Goal: Task Accomplishment & Management: Complete application form

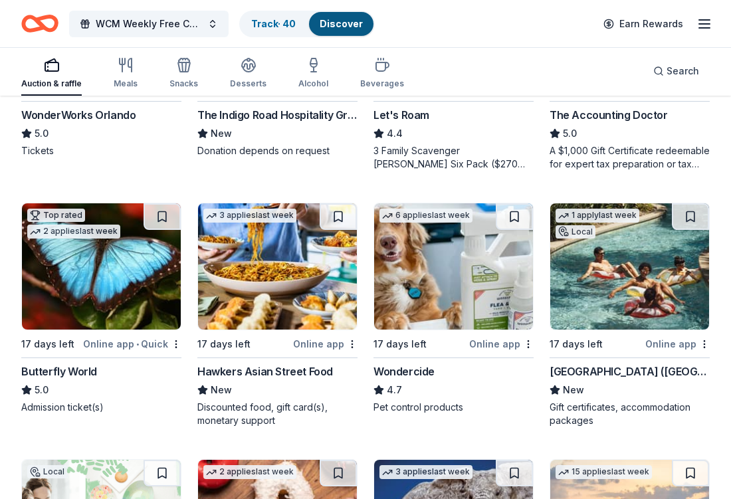
scroll to position [569, 0]
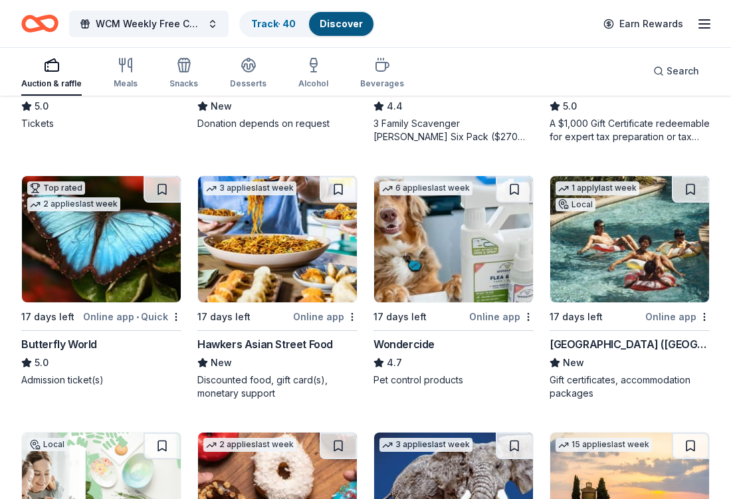
click at [86, 346] on div "Butterfly World" at bounding box center [59, 344] width 76 height 16
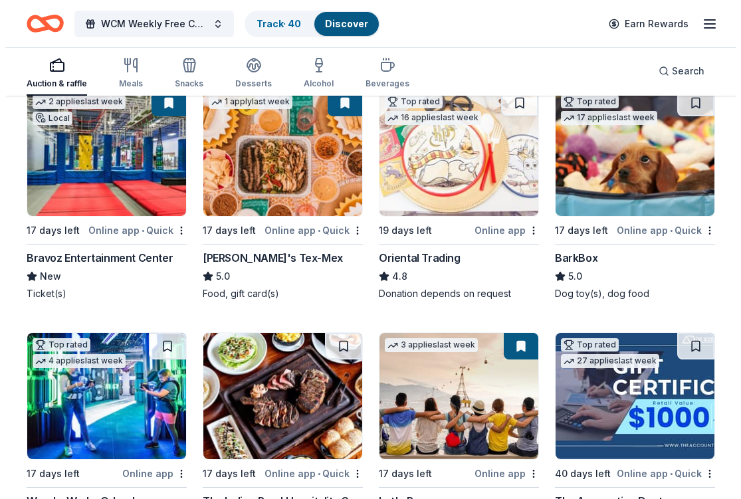
scroll to position [0, 0]
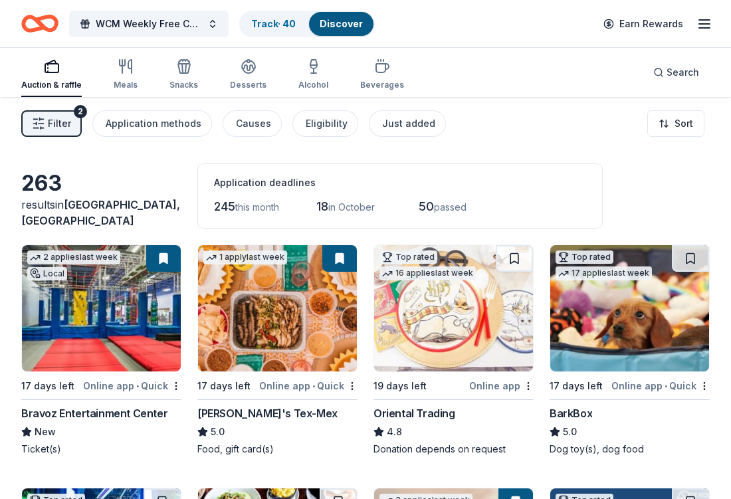
click at [27, 130] on button "Filter 2" at bounding box center [51, 123] width 61 height 27
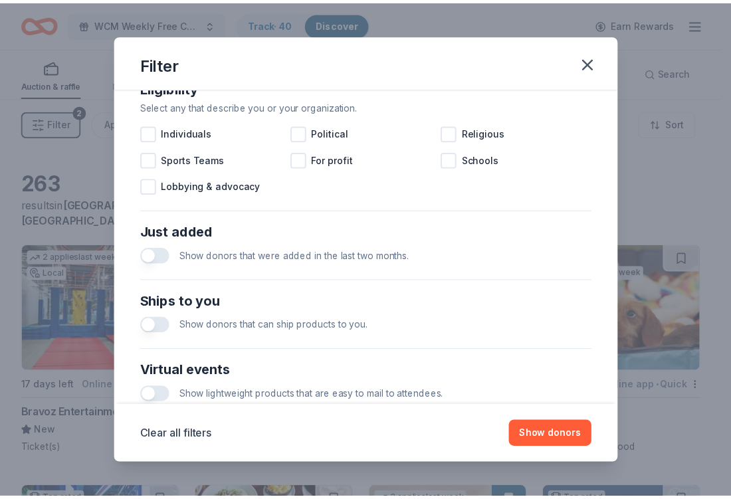
scroll to position [559, 0]
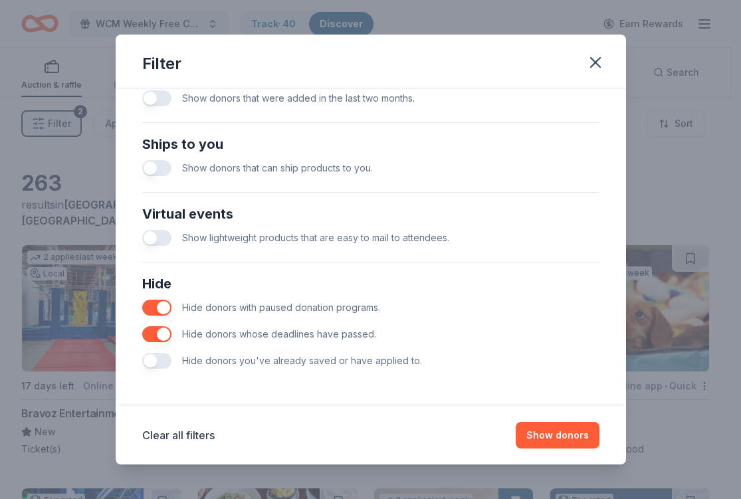
click at [159, 362] on button "button" at bounding box center [156, 361] width 29 height 16
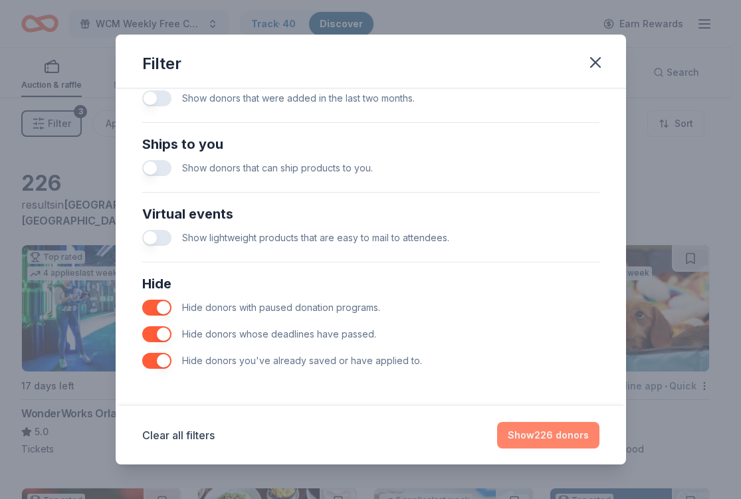
click at [559, 432] on button "Show 226 donors" at bounding box center [548, 435] width 102 height 27
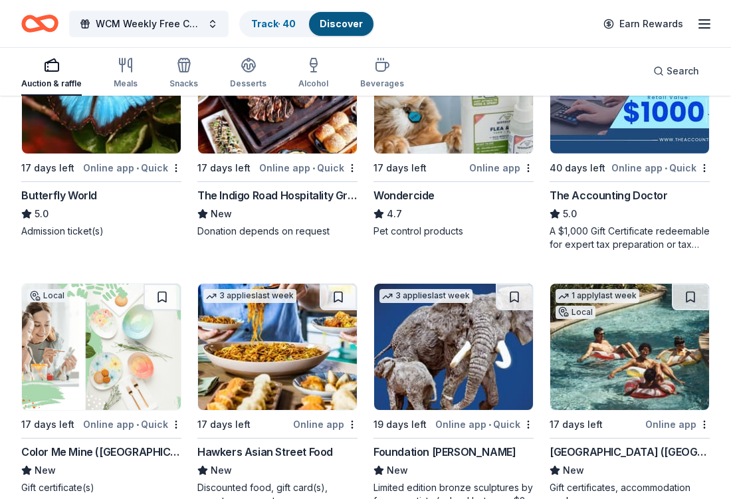
scroll to position [563, 0]
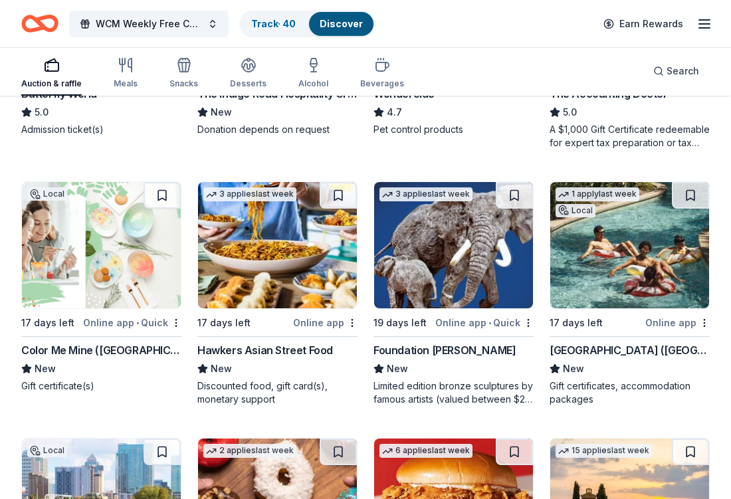
click at [293, 342] on div "Hawkers Asian Street Food" at bounding box center [265, 350] width 136 height 16
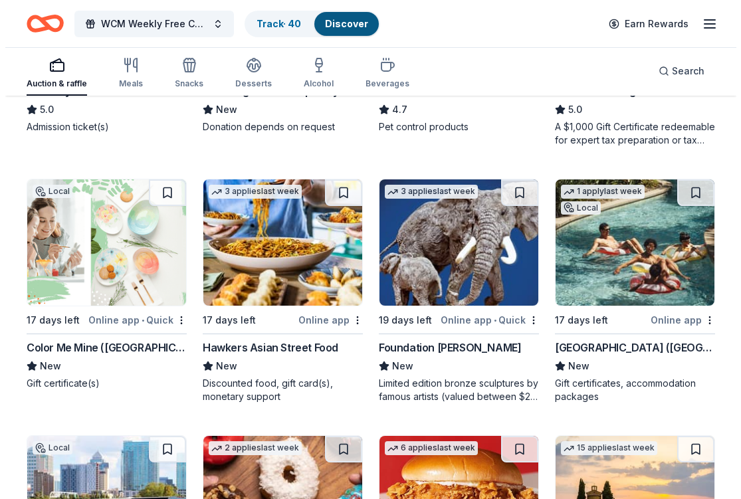
scroll to position [0, 0]
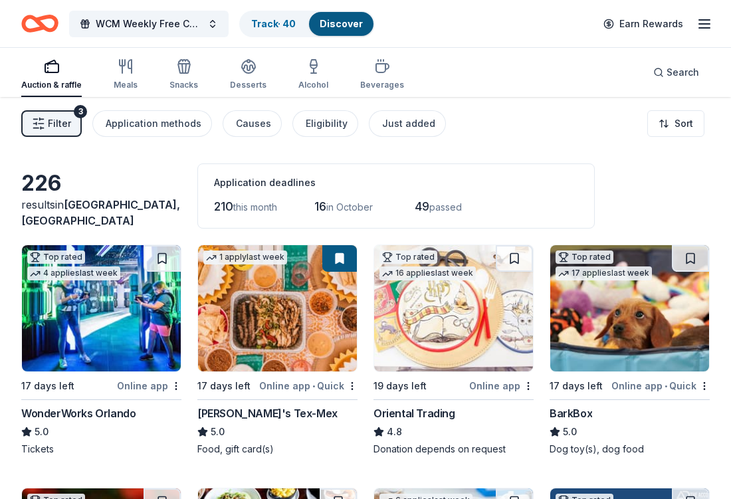
click at [45, 128] on button "Filter 3" at bounding box center [51, 123] width 61 height 27
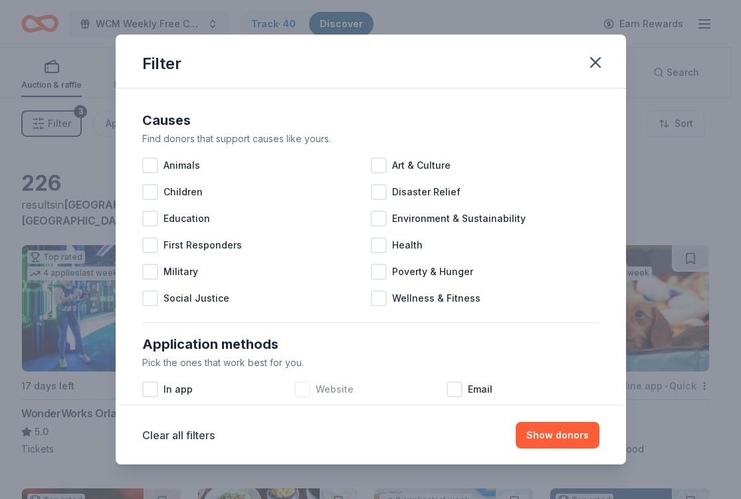
scroll to position [559, 0]
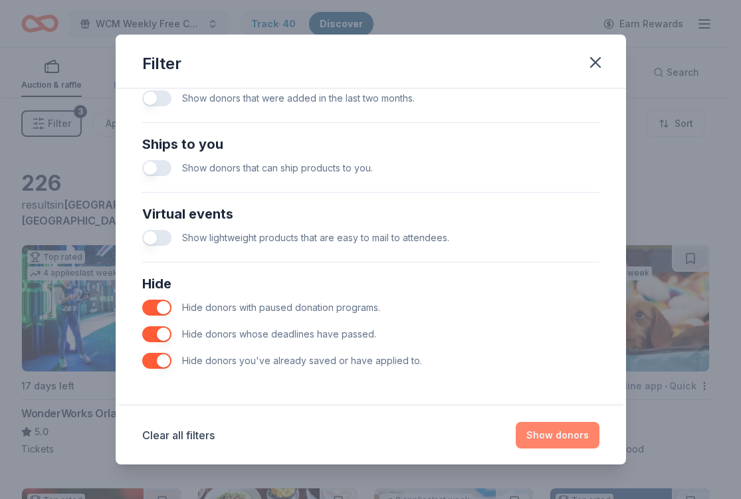
click at [568, 430] on button "Show donors" at bounding box center [558, 435] width 84 height 27
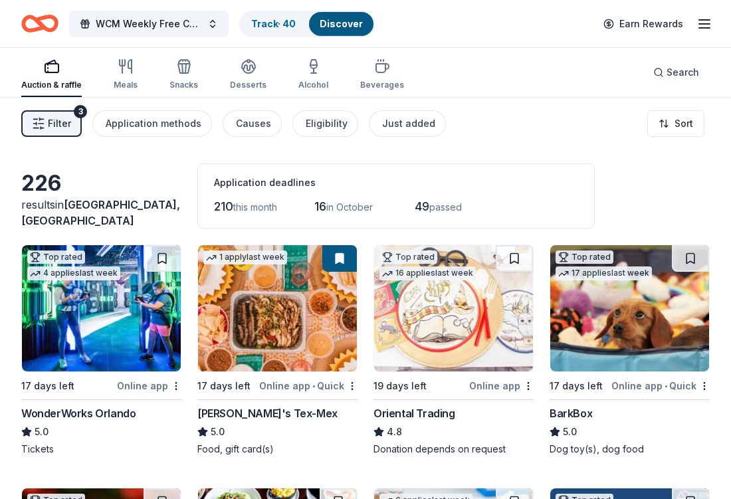
click at [48, 128] on button "Filter 3" at bounding box center [51, 123] width 61 height 27
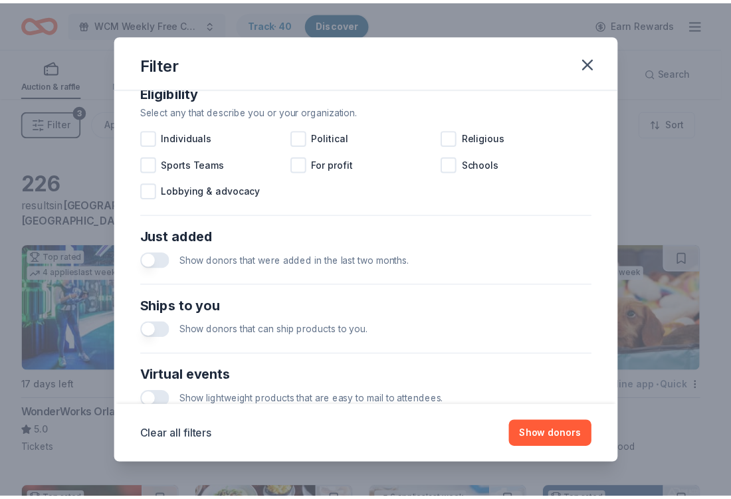
scroll to position [471, 0]
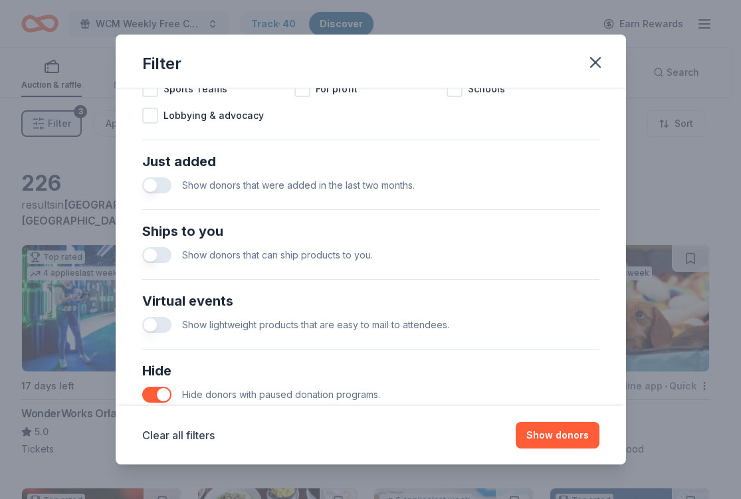
click at [159, 181] on button "button" at bounding box center [156, 186] width 29 height 16
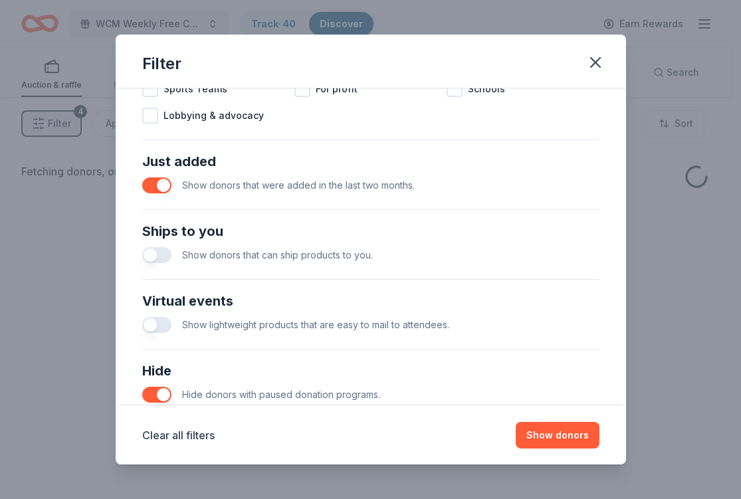
click at [156, 255] on button "button" at bounding box center [156, 255] width 29 height 16
click at [162, 323] on button "button" at bounding box center [156, 325] width 29 height 16
click at [578, 432] on button "Show donors" at bounding box center [558, 435] width 84 height 27
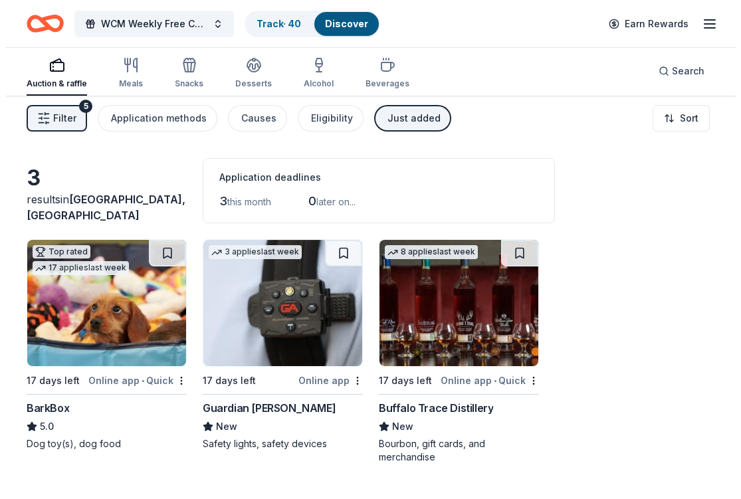
scroll to position [8, 0]
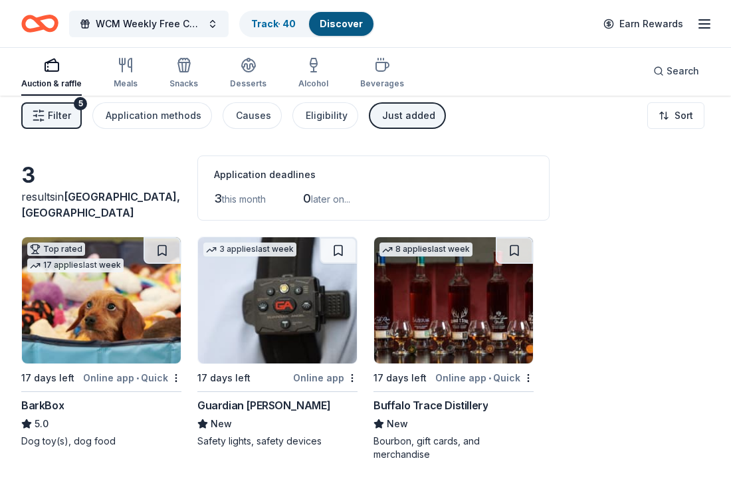
click at [57, 120] on span "Filter" at bounding box center [59, 116] width 23 height 16
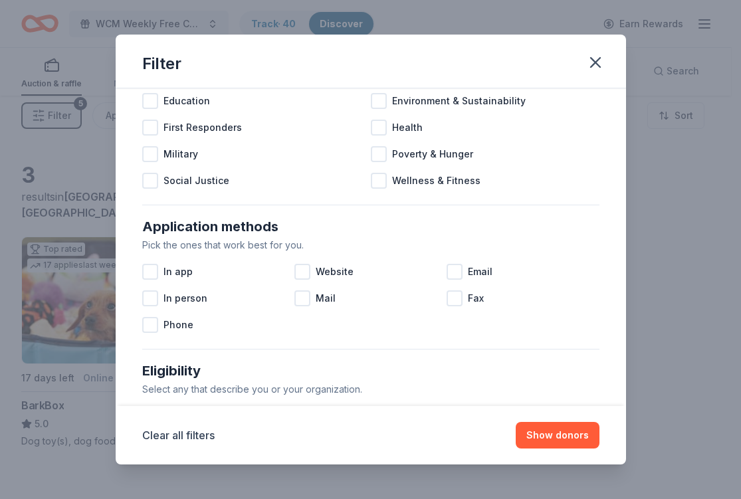
scroll to position [395, 0]
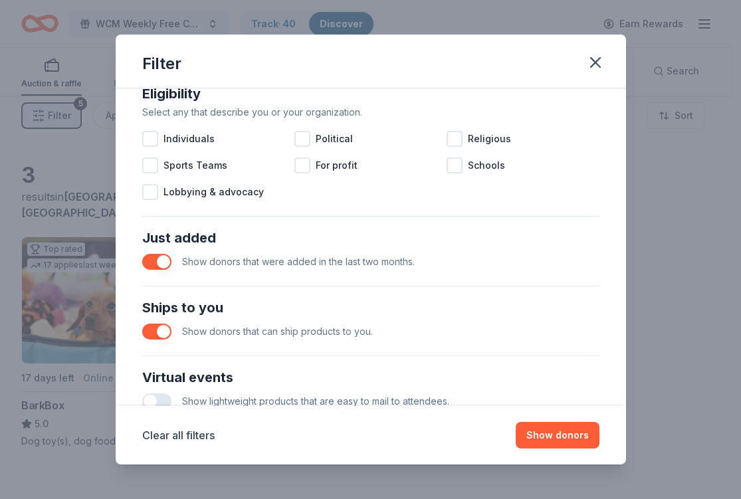
click at [157, 261] on button "button" at bounding box center [156, 262] width 29 height 16
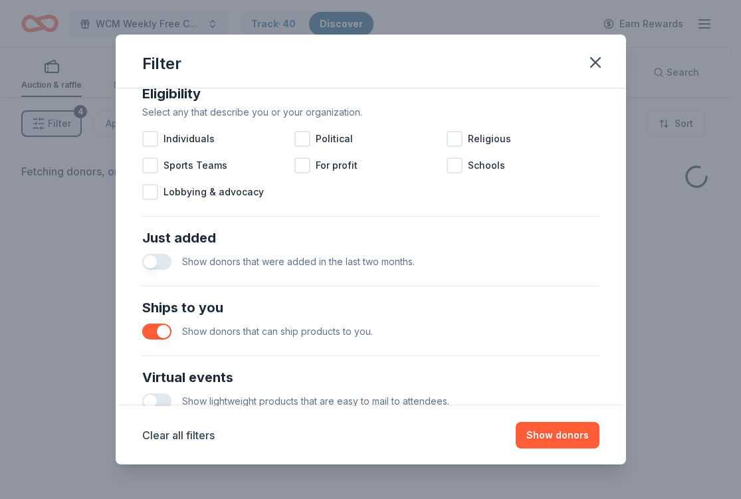
click at [155, 336] on button "button" at bounding box center [156, 332] width 29 height 16
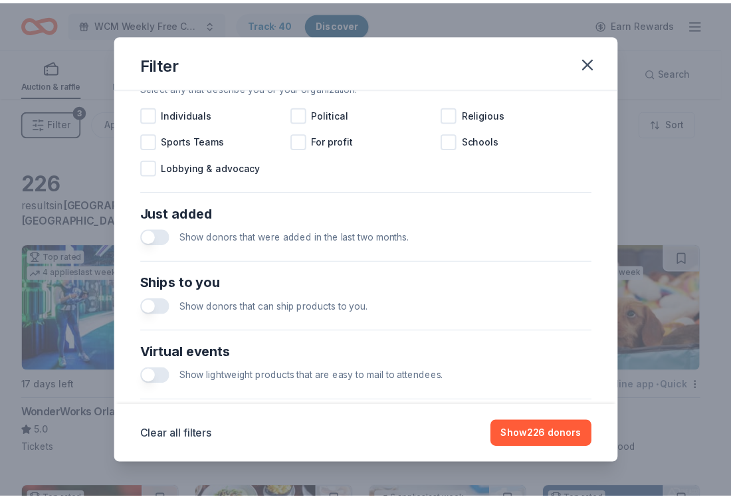
scroll to position [559, 0]
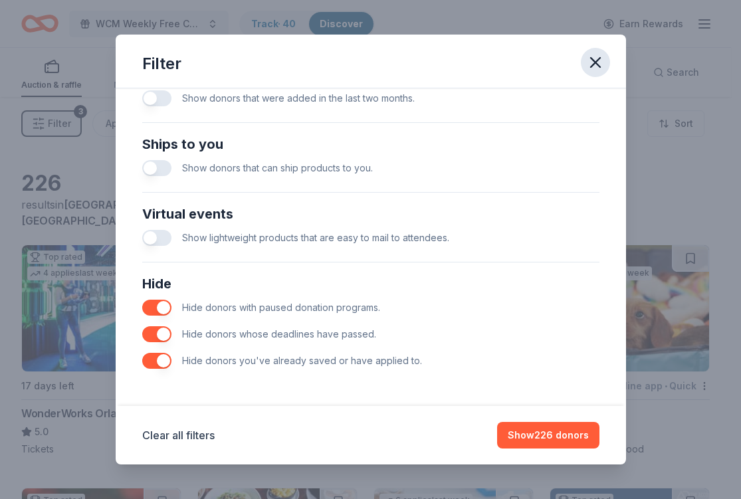
click at [589, 59] on icon "button" at bounding box center [595, 62] width 19 height 19
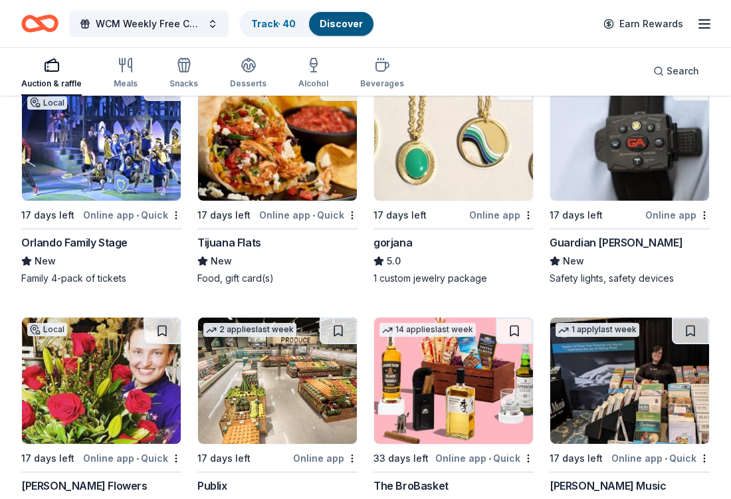
scroll to position [2265, 0]
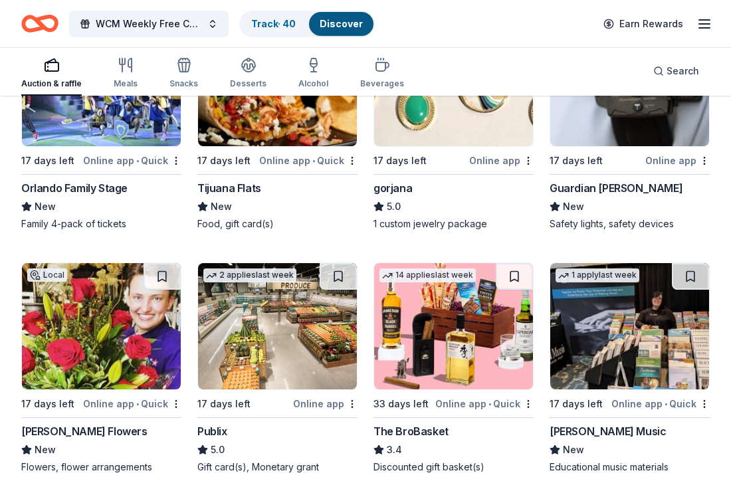
click at [234, 186] on div "Tijuana Flats" at bounding box center [229, 188] width 64 height 16
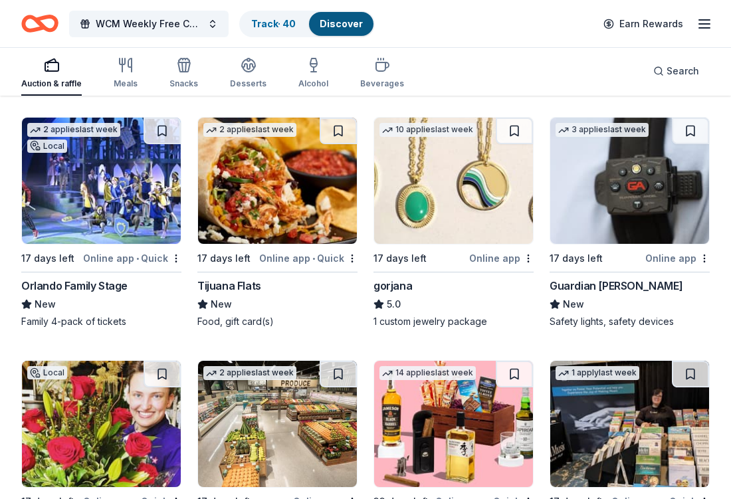
click at [307, 174] on img at bounding box center [277, 181] width 159 height 126
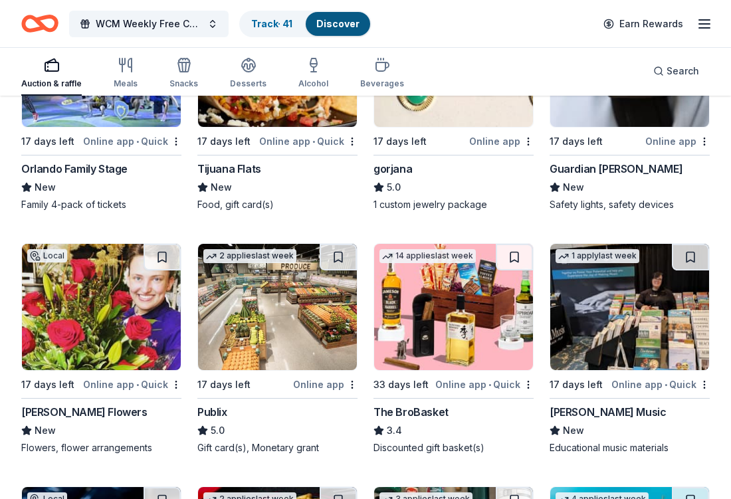
scroll to position [2339, 0]
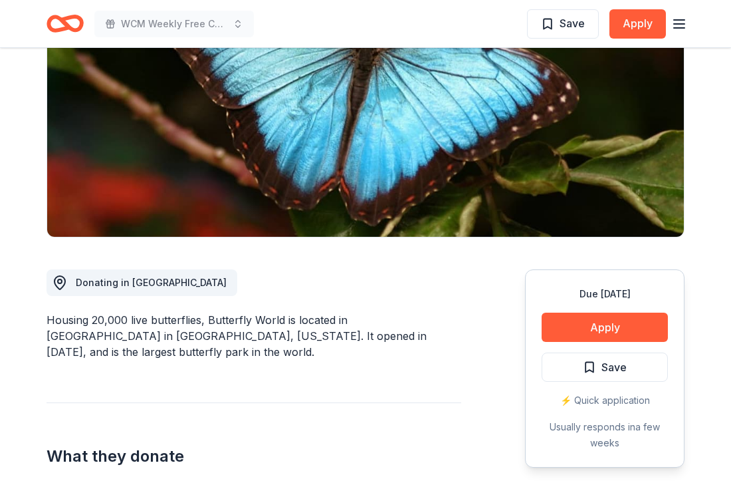
scroll to position [7, 0]
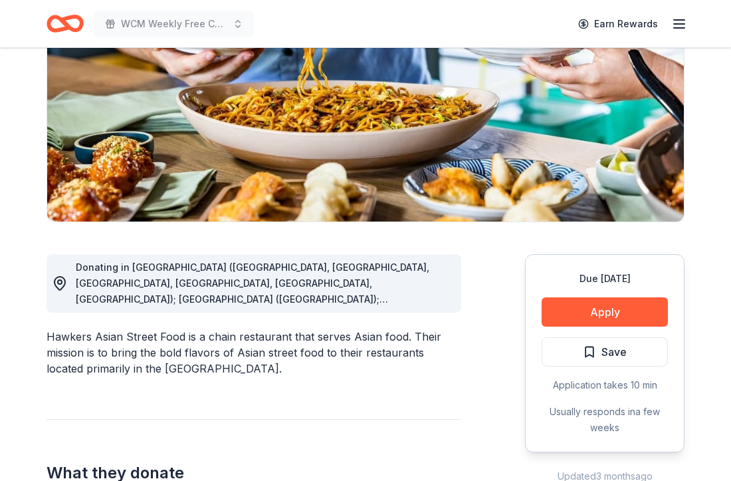
scroll to position [191, 0]
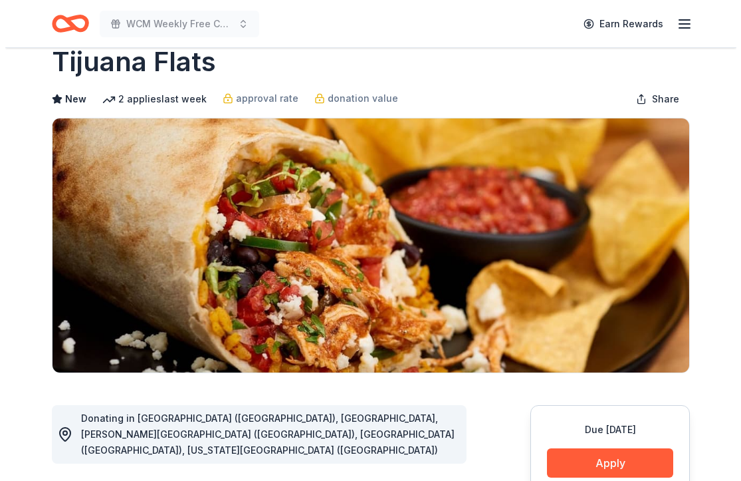
scroll to position [76, 0]
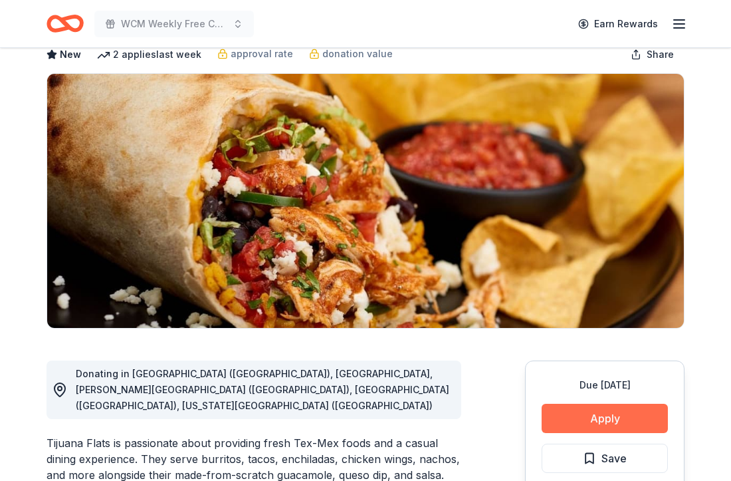
click at [614, 414] on button "Apply" at bounding box center [605, 418] width 126 height 29
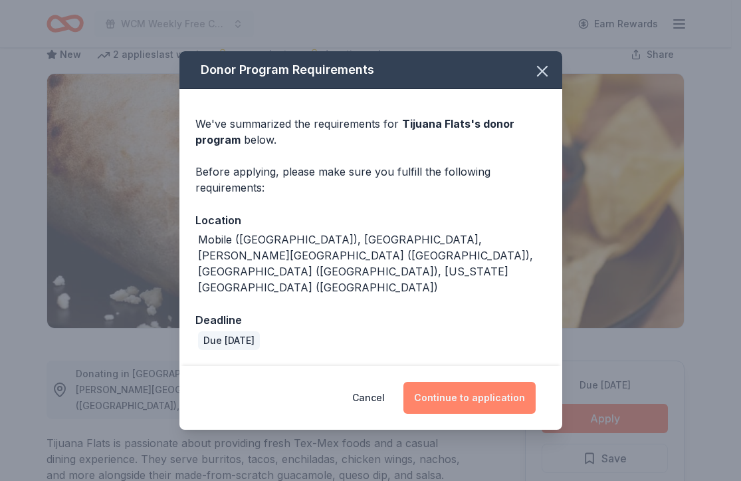
click at [485, 382] on button "Continue to application" at bounding box center [470, 398] width 132 height 32
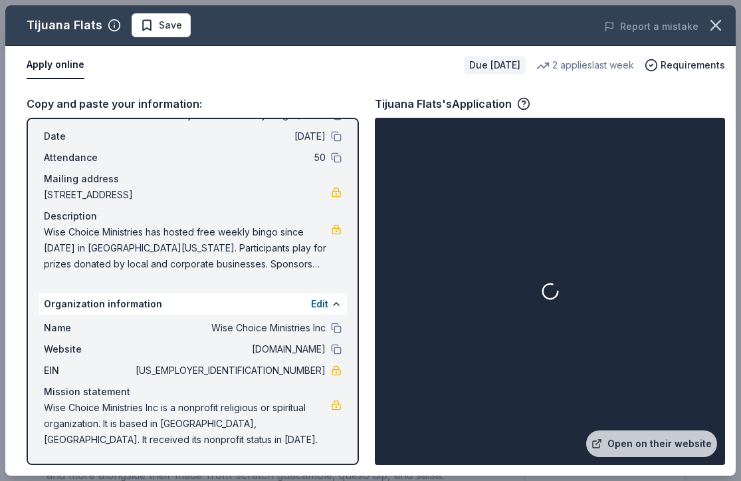
scroll to position [47, 0]
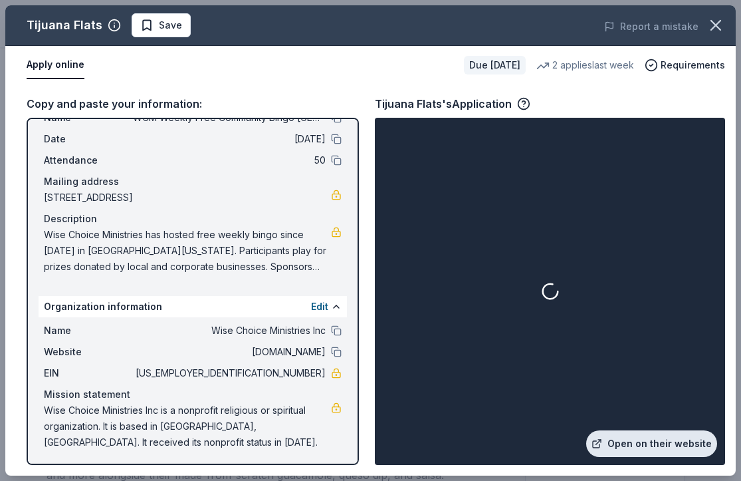
click at [644, 455] on div "Open on their website" at bounding box center [550, 291] width 345 height 342
click at [644, 451] on link "Open on their website" at bounding box center [651, 443] width 131 height 27
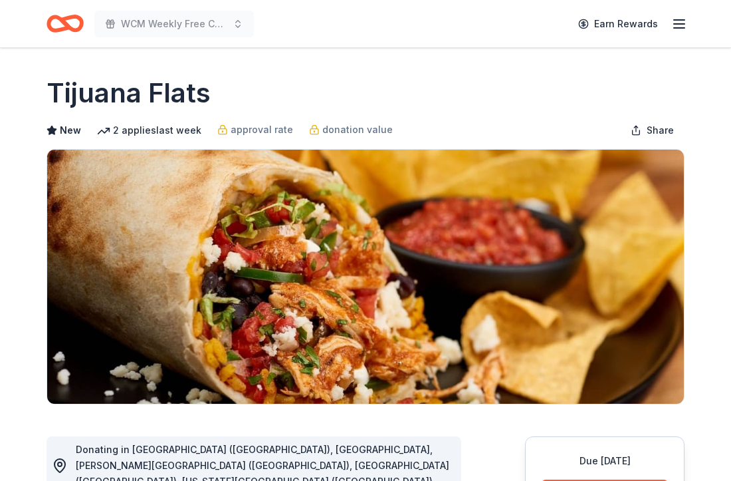
scroll to position [513, 0]
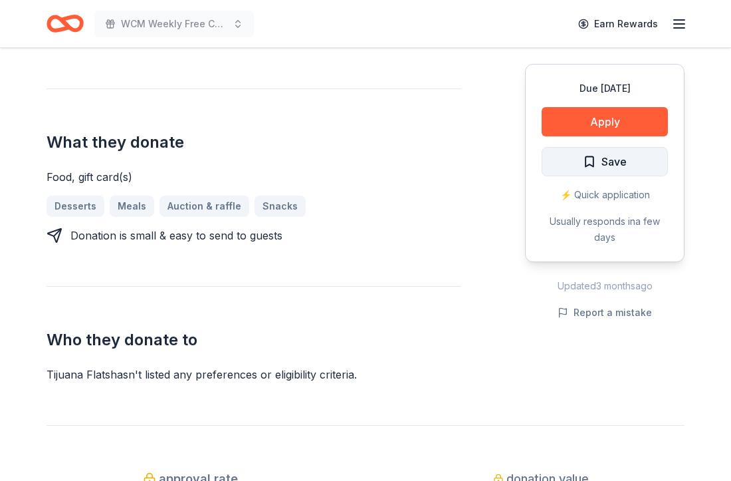
click at [655, 165] on button "Save" at bounding box center [605, 161] width 126 height 29
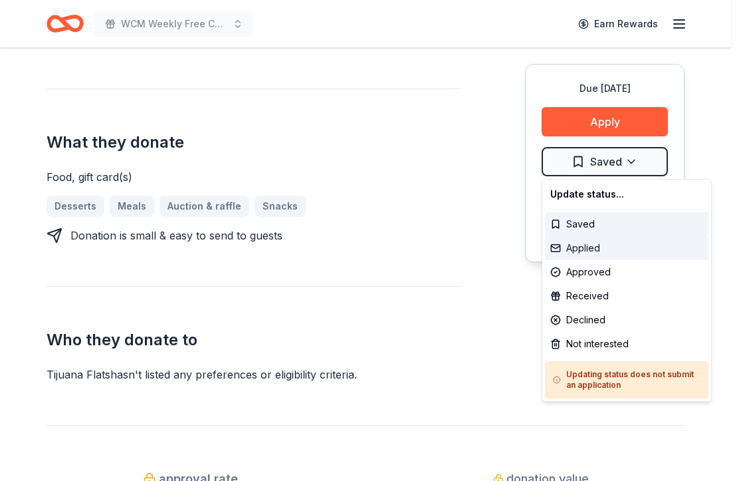
click at [622, 251] on div "Applied" at bounding box center [627, 248] width 164 height 24
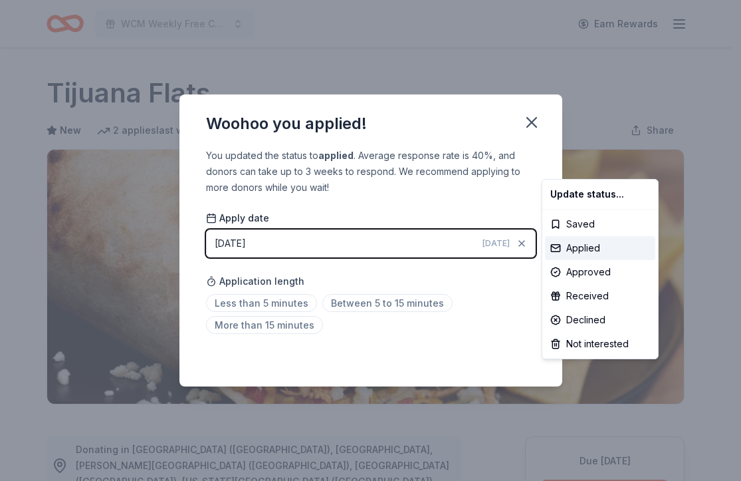
click at [538, 117] on html "WCM Weekly Free Community Bingo [GEOGRAPHIC_DATA] [US_STATE] Earn Rewards Due […" at bounding box center [370, 240] width 741 height 481
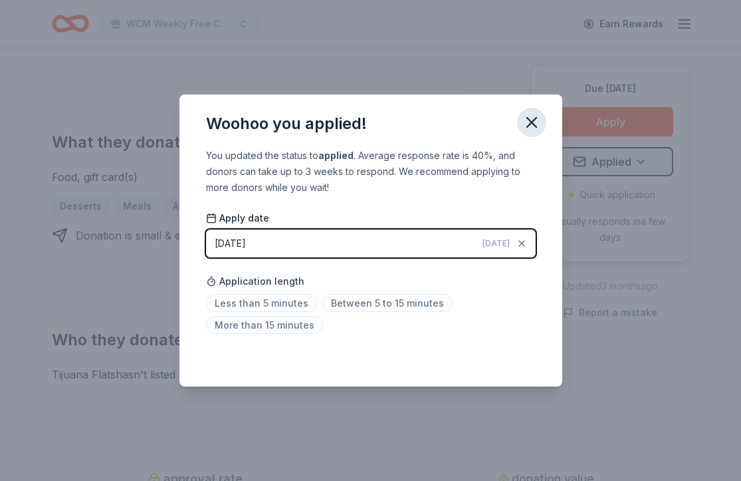
click at [532, 124] on icon "button" at bounding box center [532, 122] width 19 height 19
